Goal: Transaction & Acquisition: Purchase product/service

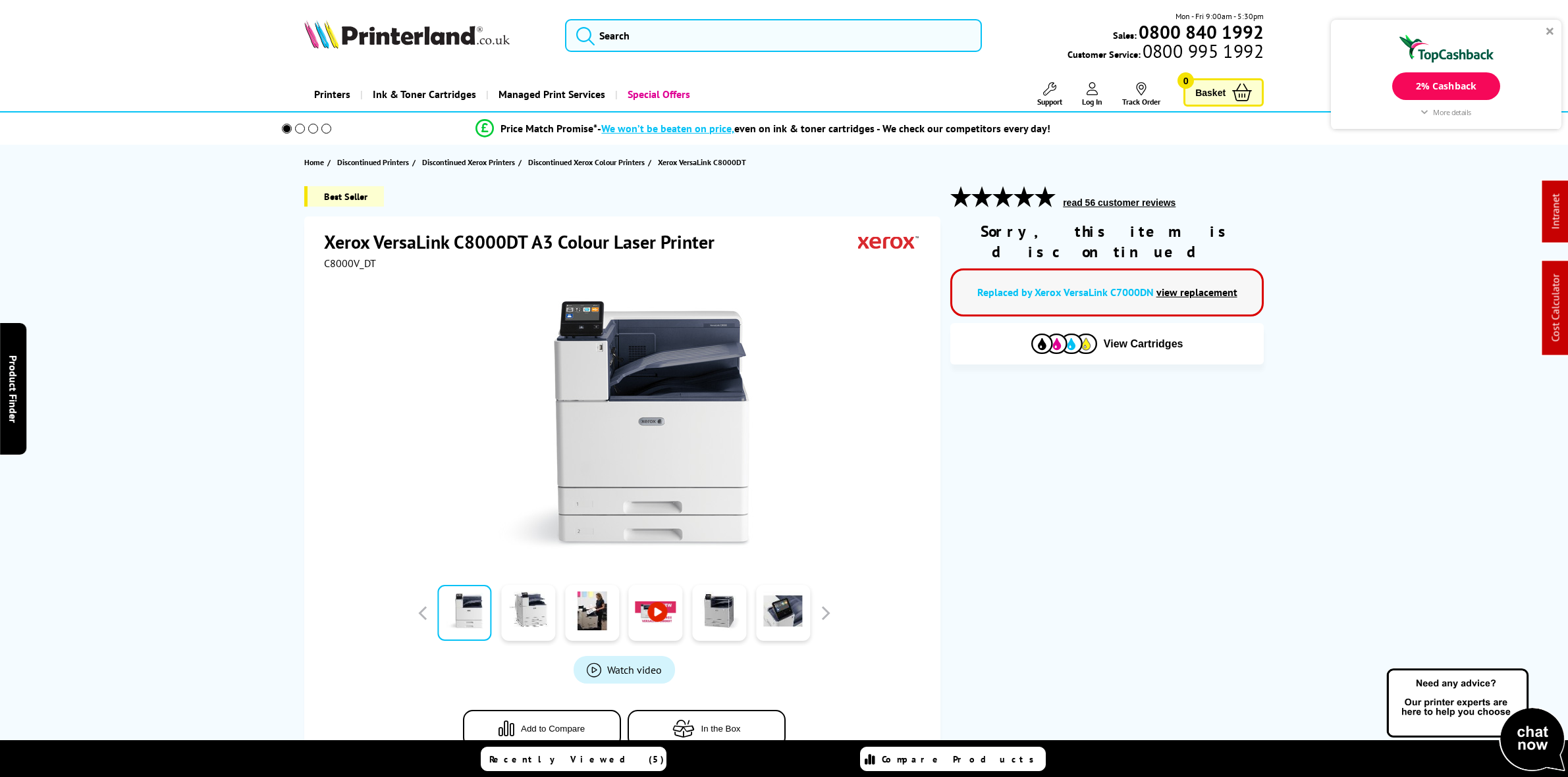
click at [1127, 338] on span "View Cartridges" at bounding box center [1144, 344] width 80 height 12
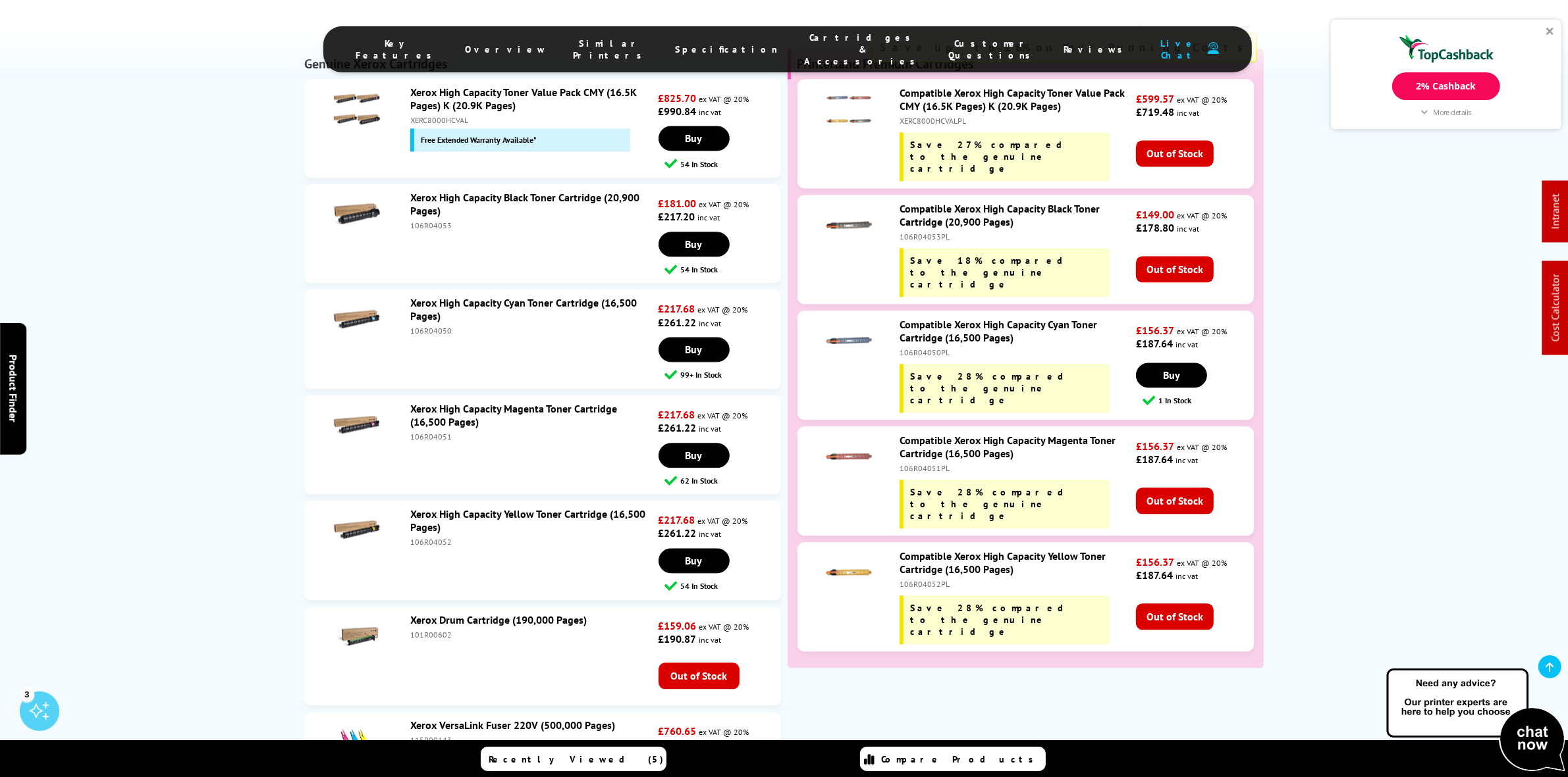
scroll to position [3624, 0]
